Goal: Check status: Check status

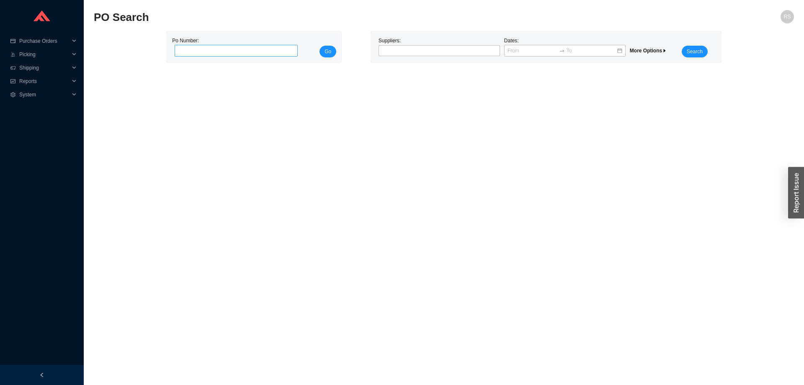
click at [215, 51] on input "tel" at bounding box center [236, 51] width 123 height 12
click at [439, 47] on div at bounding box center [435, 50] width 111 height 8
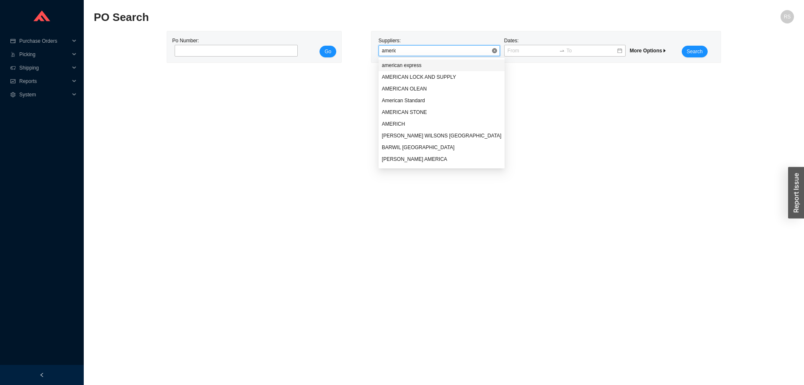
type input "americh"
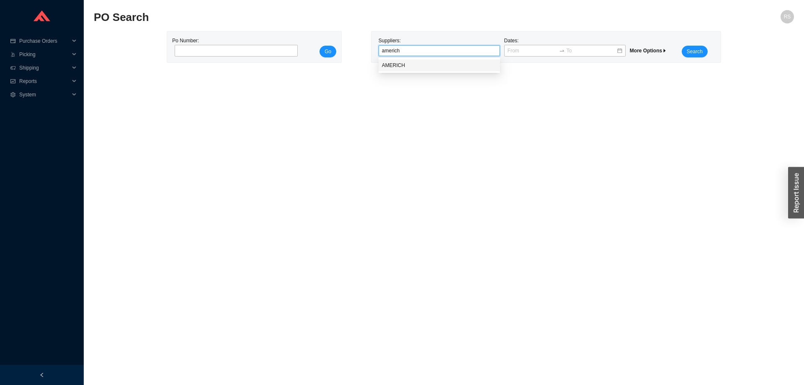
click at [442, 61] on div "AMERICH" at bounding box center [439, 65] width 121 height 12
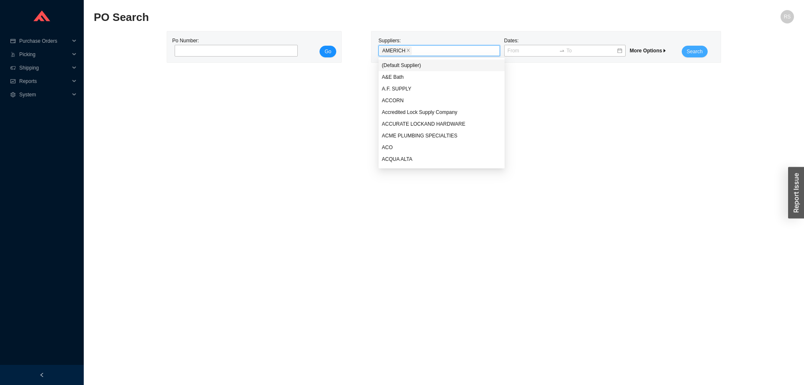
click at [698, 48] on span "Search" at bounding box center [695, 51] width 16 height 8
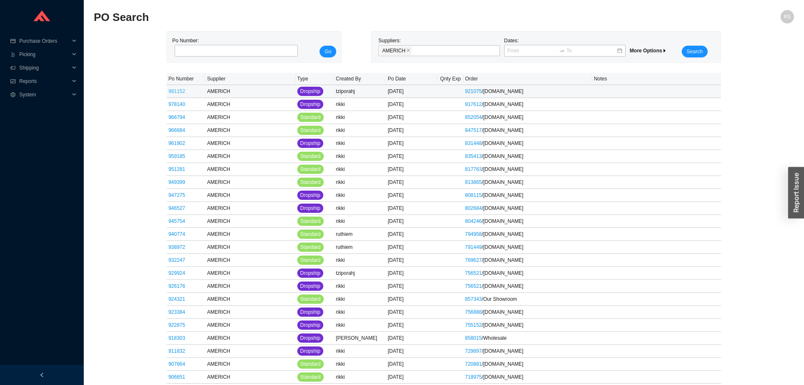
click at [182, 91] on link "981152" at bounding box center [176, 91] width 17 height 6
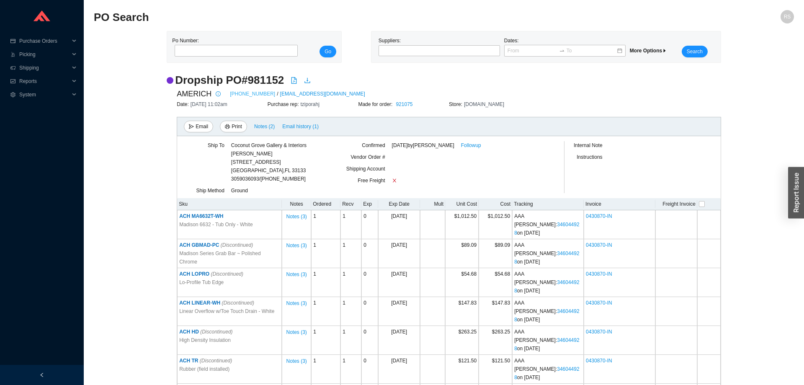
click at [237, 92] on link "[PHONE_NUMBER]" at bounding box center [252, 94] width 45 height 8
